Goal: Task Accomplishment & Management: Use online tool/utility

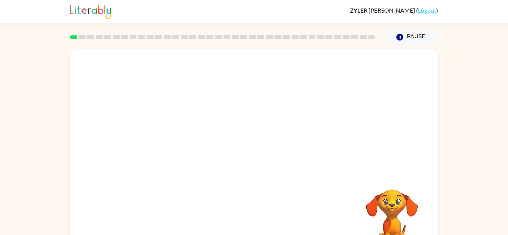
scroll to position [1, 0]
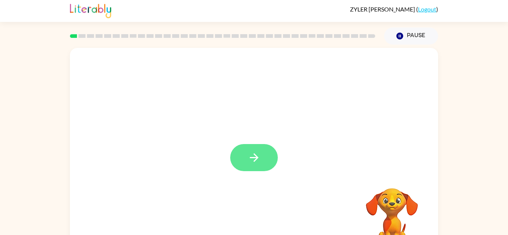
click at [249, 160] on icon "button" at bounding box center [254, 157] width 13 height 13
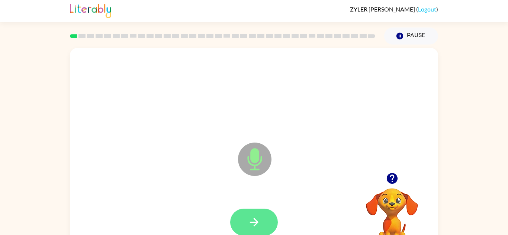
click at [262, 219] on button "button" at bounding box center [254, 222] width 48 height 27
click at [253, 222] on icon "button" at bounding box center [254, 222] width 9 height 9
click at [268, 227] on button "button" at bounding box center [254, 222] width 48 height 27
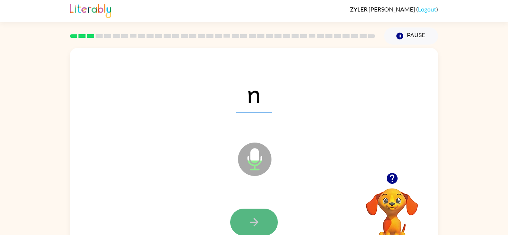
click at [260, 226] on icon "button" at bounding box center [254, 222] width 13 height 13
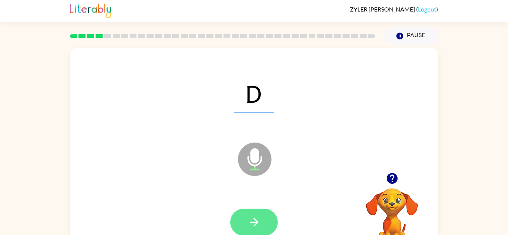
click at [250, 219] on icon "button" at bounding box center [254, 222] width 13 height 13
click at [247, 223] on button "button" at bounding box center [254, 222] width 48 height 27
click at [248, 222] on icon "button" at bounding box center [254, 222] width 13 height 13
click at [264, 229] on button "button" at bounding box center [254, 222] width 48 height 27
click at [260, 226] on icon "button" at bounding box center [254, 222] width 13 height 13
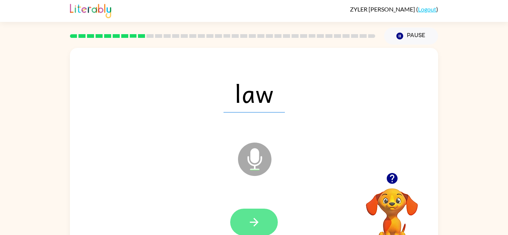
click at [260, 223] on icon "button" at bounding box center [254, 222] width 13 height 13
click at [267, 225] on button "button" at bounding box center [254, 222] width 48 height 27
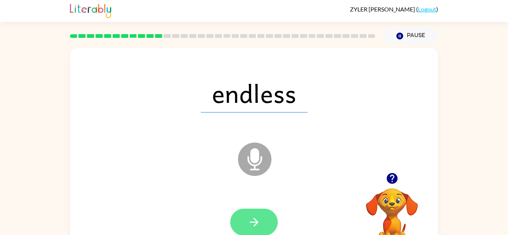
click at [264, 224] on button "button" at bounding box center [254, 222] width 48 height 27
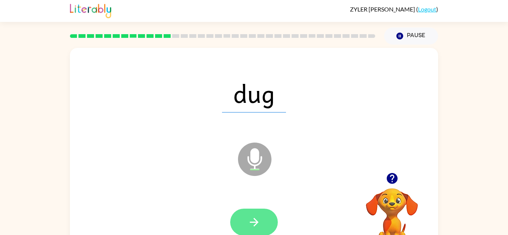
click at [262, 218] on button "button" at bounding box center [254, 222] width 48 height 27
click at [264, 232] on button "button" at bounding box center [254, 222] width 48 height 27
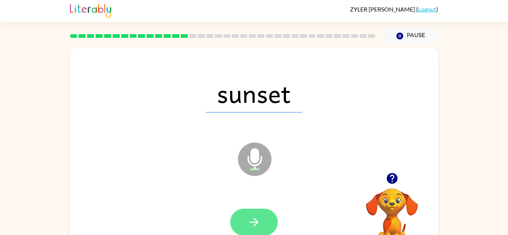
click at [266, 218] on button "button" at bounding box center [254, 222] width 48 height 27
click at [269, 229] on button "button" at bounding box center [254, 222] width 48 height 27
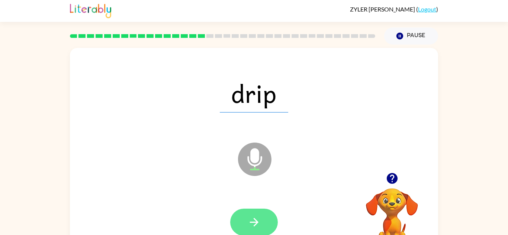
click at [259, 226] on icon "button" at bounding box center [254, 222] width 13 height 13
click at [262, 226] on button "button" at bounding box center [254, 222] width 48 height 27
click at [265, 233] on button "button" at bounding box center [254, 222] width 48 height 27
click at [255, 225] on icon "button" at bounding box center [254, 222] width 9 height 9
click at [265, 230] on button "button" at bounding box center [254, 222] width 48 height 27
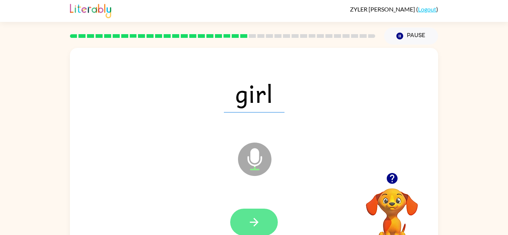
click at [266, 224] on button "button" at bounding box center [254, 222] width 48 height 27
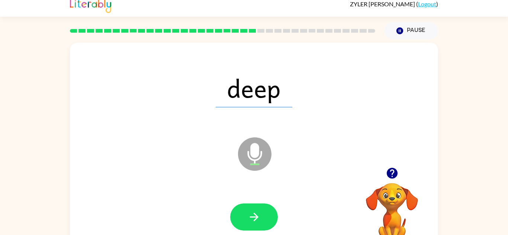
scroll to position [8, 0]
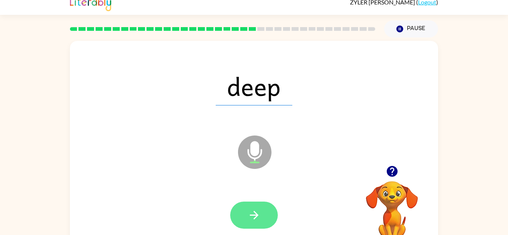
click at [261, 215] on button "button" at bounding box center [254, 215] width 48 height 27
click at [261, 212] on button "button" at bounding box center [254, 215] width 48 height 27
click at [259, 210] on icon "button" at bounding box center [254, 215] width 13 height 13
click at [261, 225] on button "button" at bounding box center [254, 215] width 48 height 27
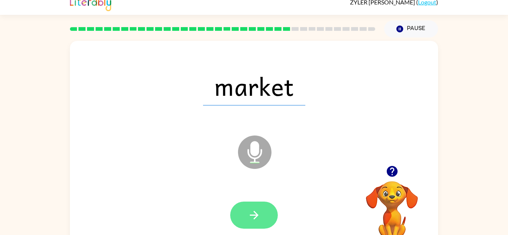
click at [264, 219] on button "button" at bounding box center [254, 215] width 48 height 27
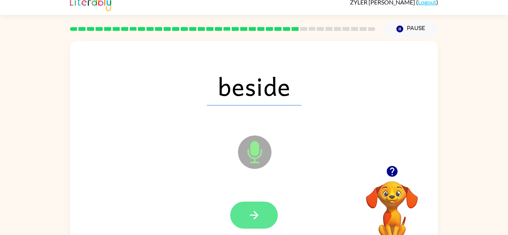
click at [263, 218] on button "button" at bounding box center [254, 215] width 48 height 27
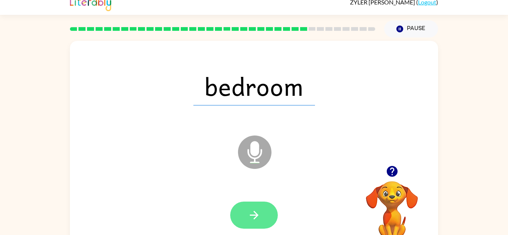
click at [260, 221] on icon "button" at bounding box center [254, 215] width 13 height 13
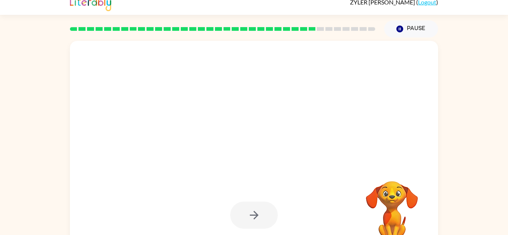
scroll to position [0, 0]
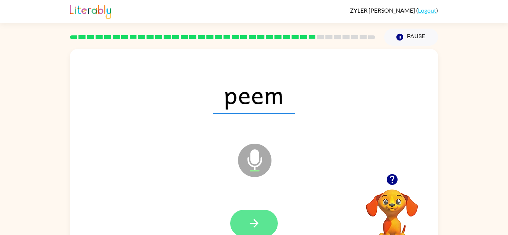
click at [264, 221] on button "button" at bounding box center [254, 223] width 48 height 27
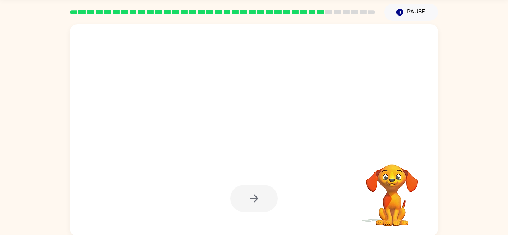
scroll to position [26, 0]
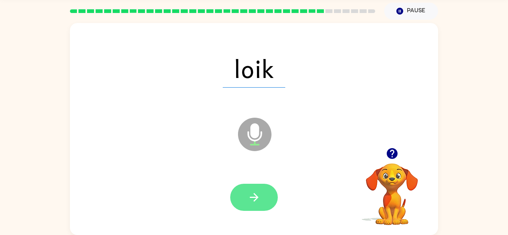
click at [261, 200] on button "button" at bounding box center [254, 197] width 48 height 27
click at [262, 197] on button "button" at bounding box center [254, 197] width 48 height 27
click at [266, 200] on button "button" at bounding box center [254, 197] width 48 height 27
click at [266, 203] on button "button" at bounding box center [254, 197] width 48 height 27
click at [261, 196] on button "button" at bounding box center [254, 197] width 48 height 27
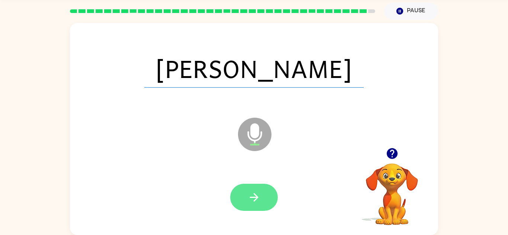
click at [257, 204] on button "button" at bounding box center [254, 197] width 48 height 27
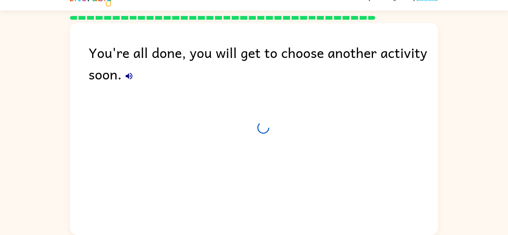
scroll to position [13, 0]
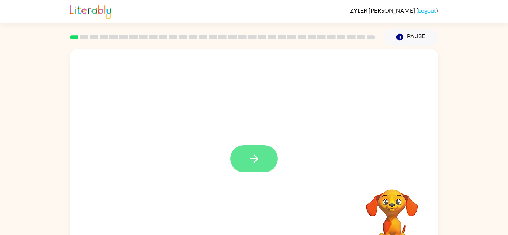
click at [261, 157] on button "button" at bounding box center [254, 158] width 48 height 27
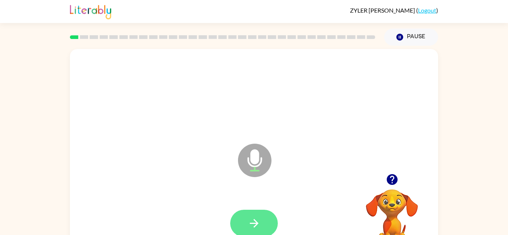
click at [263, 220] on button "button" at bounding box center [254, 223] width 48 height 27
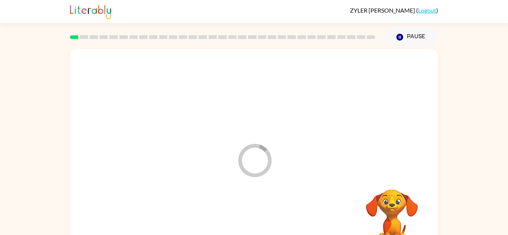
scroll to position [26, 0]
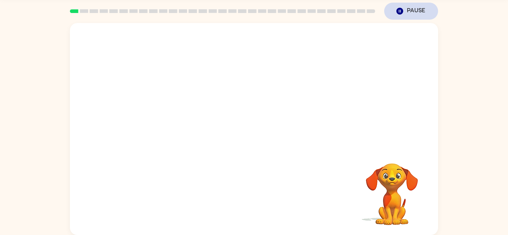
click at [420, 10] on button "Pause Pause" at bounding box center [411, 11] width 54 height 17
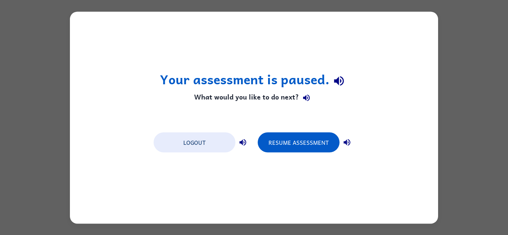
scroll to position [0, 0]
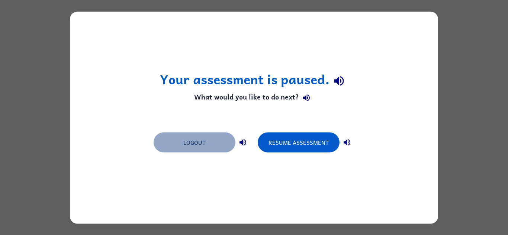
click at [177, 141] on button "Logout" at bounding box center [195, 142] width 82 height 20
